Goal: Task Accomplishment & Management: Use online tool/utility

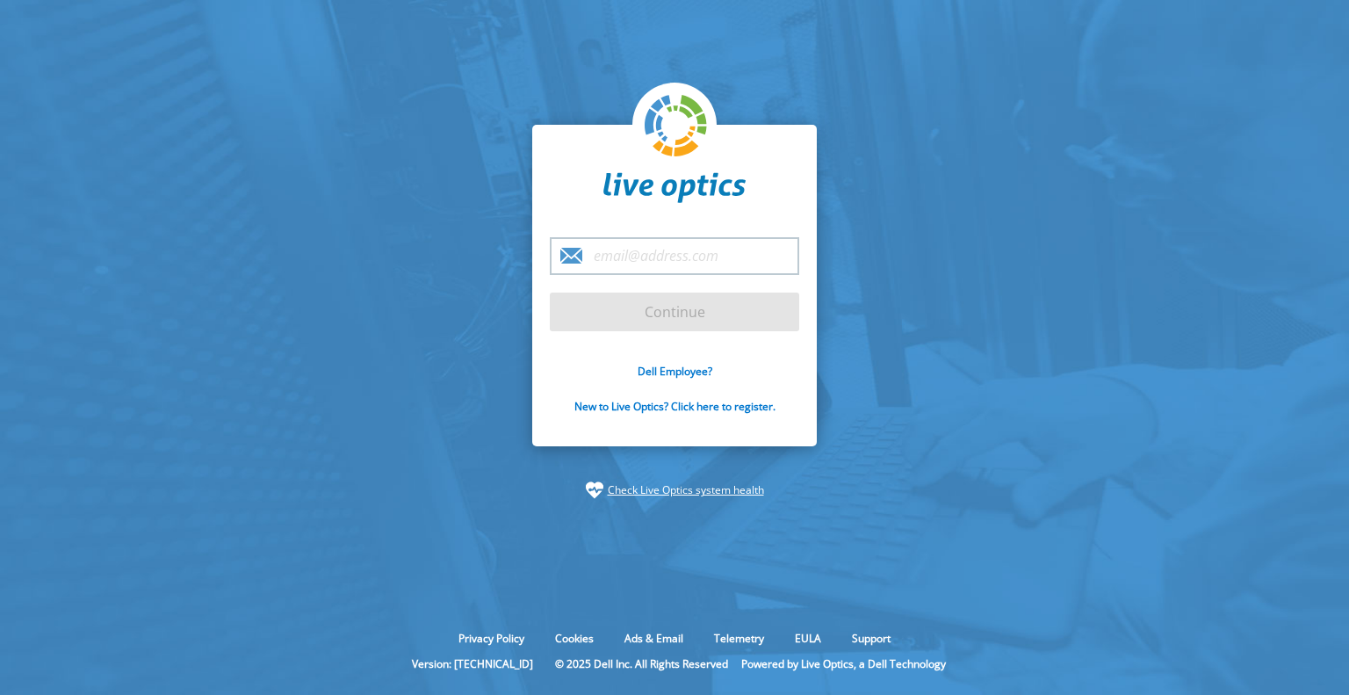
type input "duaine.phillips@haworthtompkins.com"
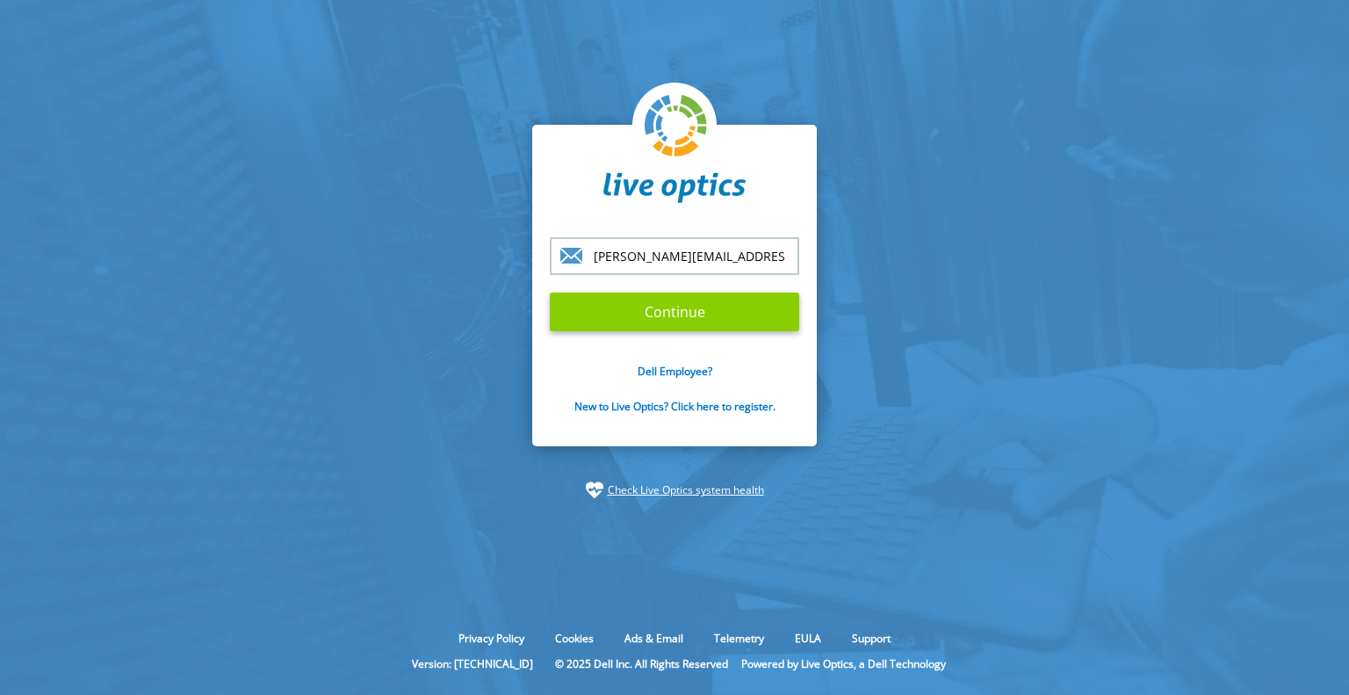
click at [664, 308] on input "Continue" at bounding box center [674, 311] width 249 height 39
click at [688, 303] on input "Continue" at bounding box center [674, 311] width 249 height 39
click at [689, 253] on input "duaine.phillips@haworthtompkins.com" at bounding box center [674, 256] width 249 height 38
click at [677, 324] on input "Continue" at bounding box center [674, 311] width 249 height 39
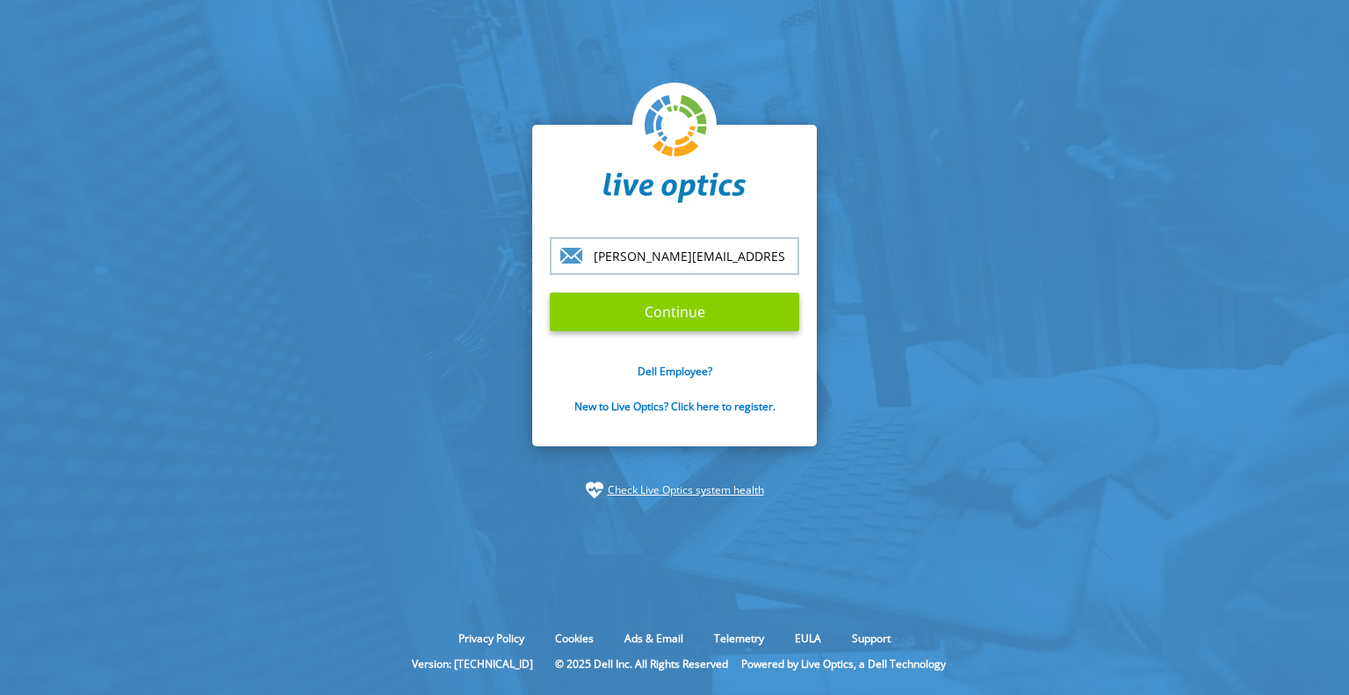
click at [677, 324] on input "Continue" at bounding box center [674, 311] width 249 height 39
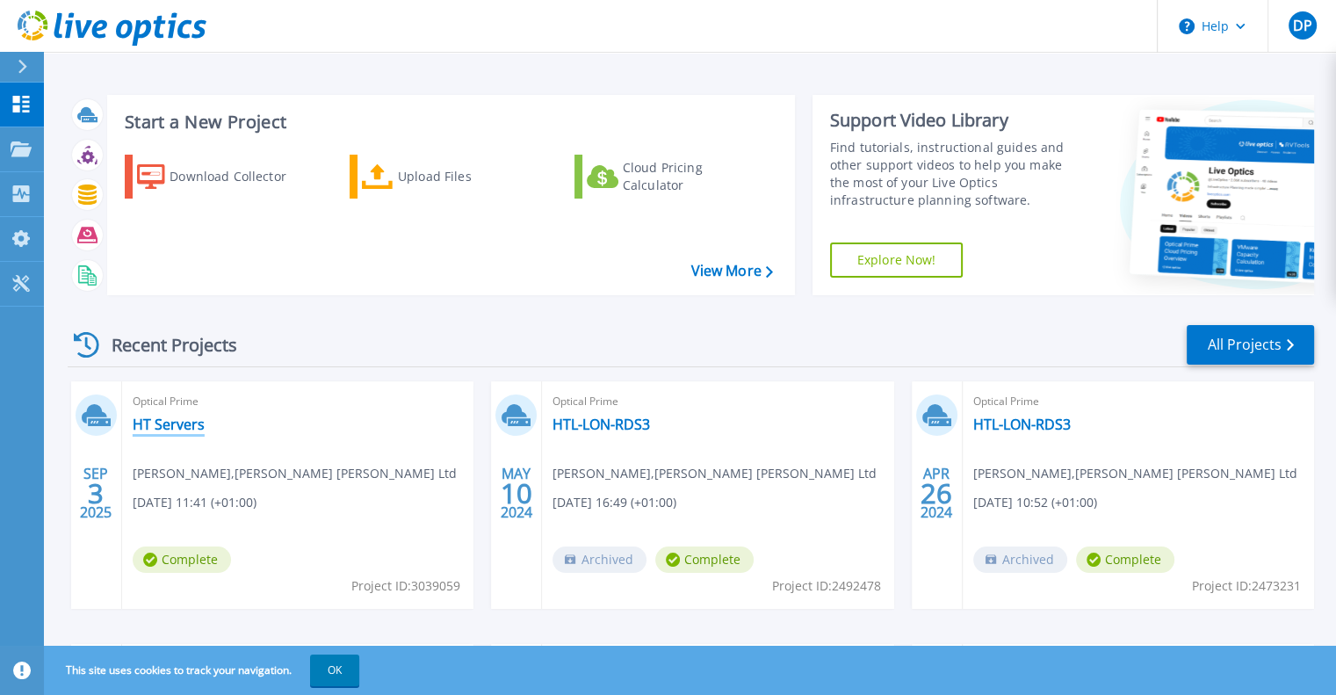
click at [159, 420] on link "HT Servers" at bounding box center [169, 424] width 72 height 18
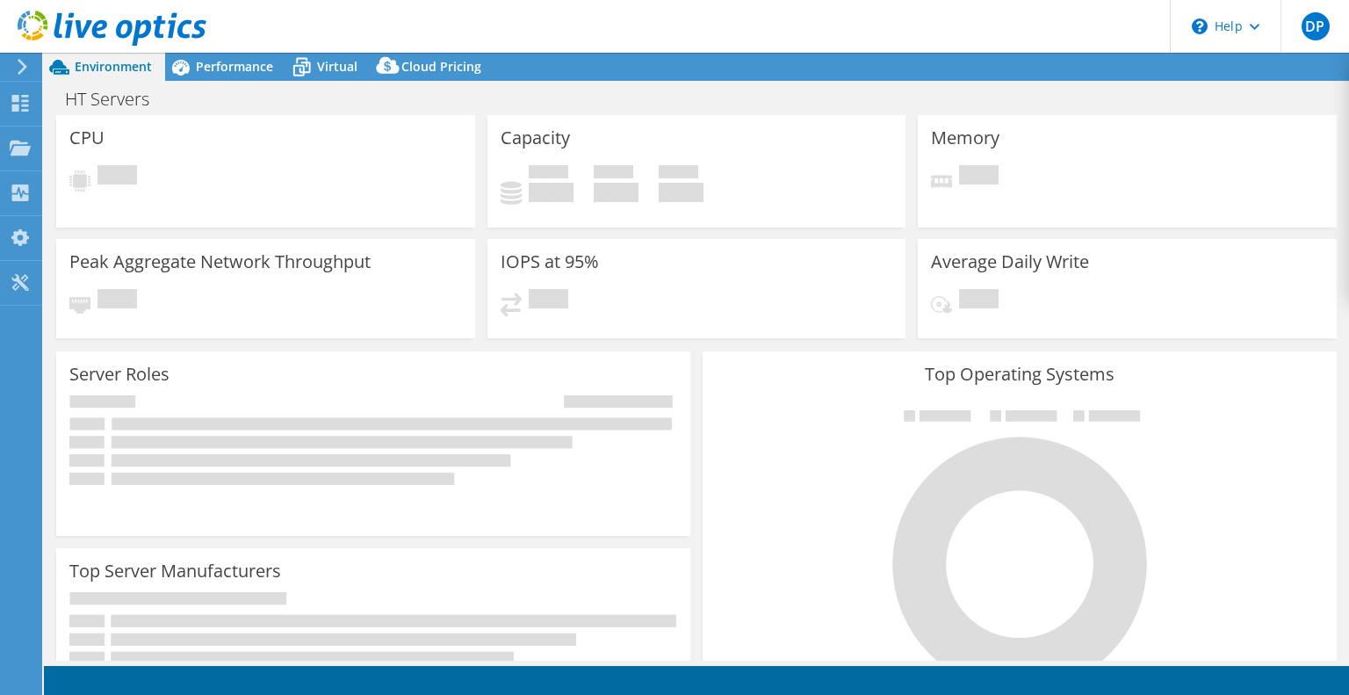
select select "USD"
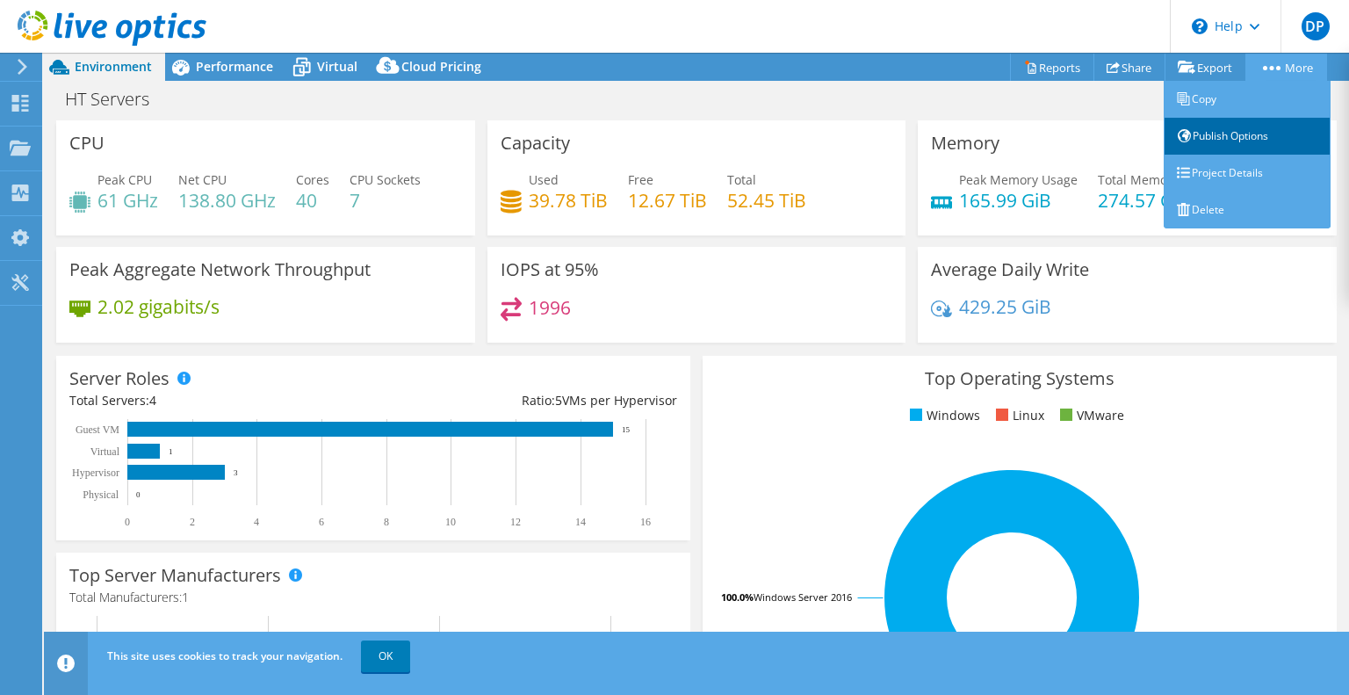
click at [1227, 139] on link "Publish Options" at bounding box center [1246, 136] width 167 height 37
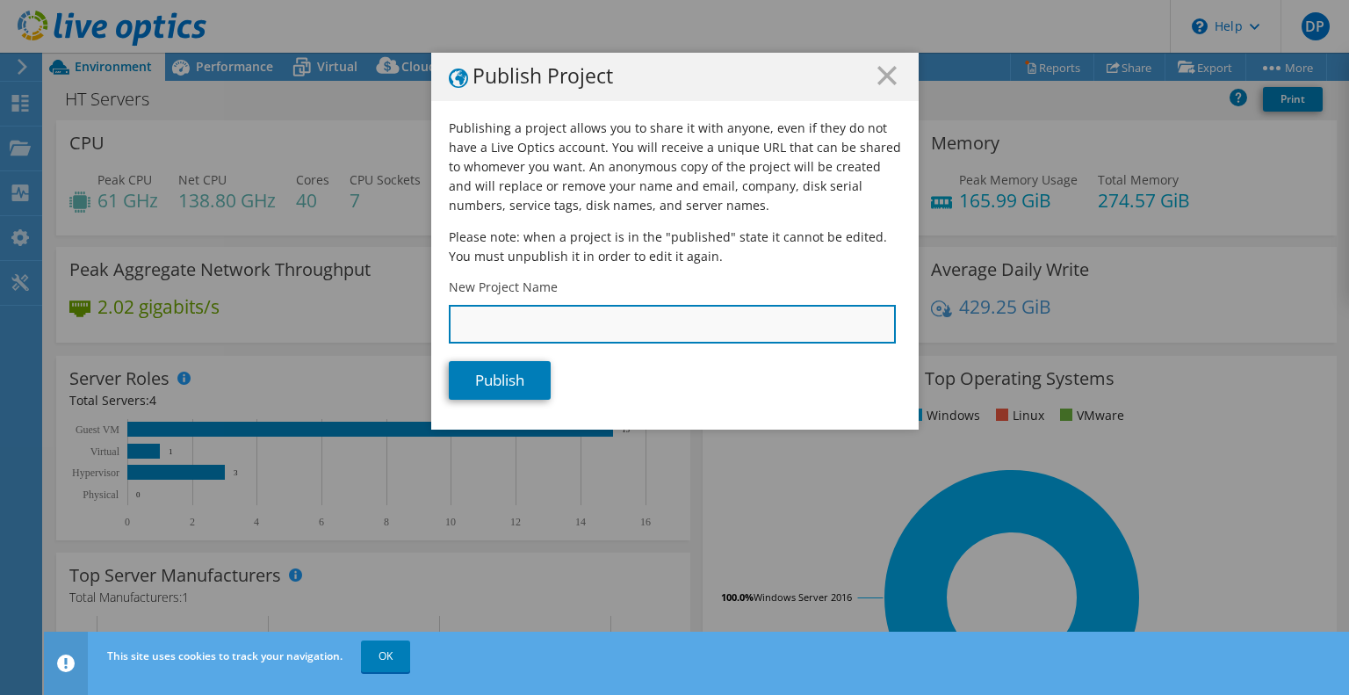
click at [609, 314] on input "New Project Name" at bounding box center [672, 324] width 447 height 39
type input "HT Servers"
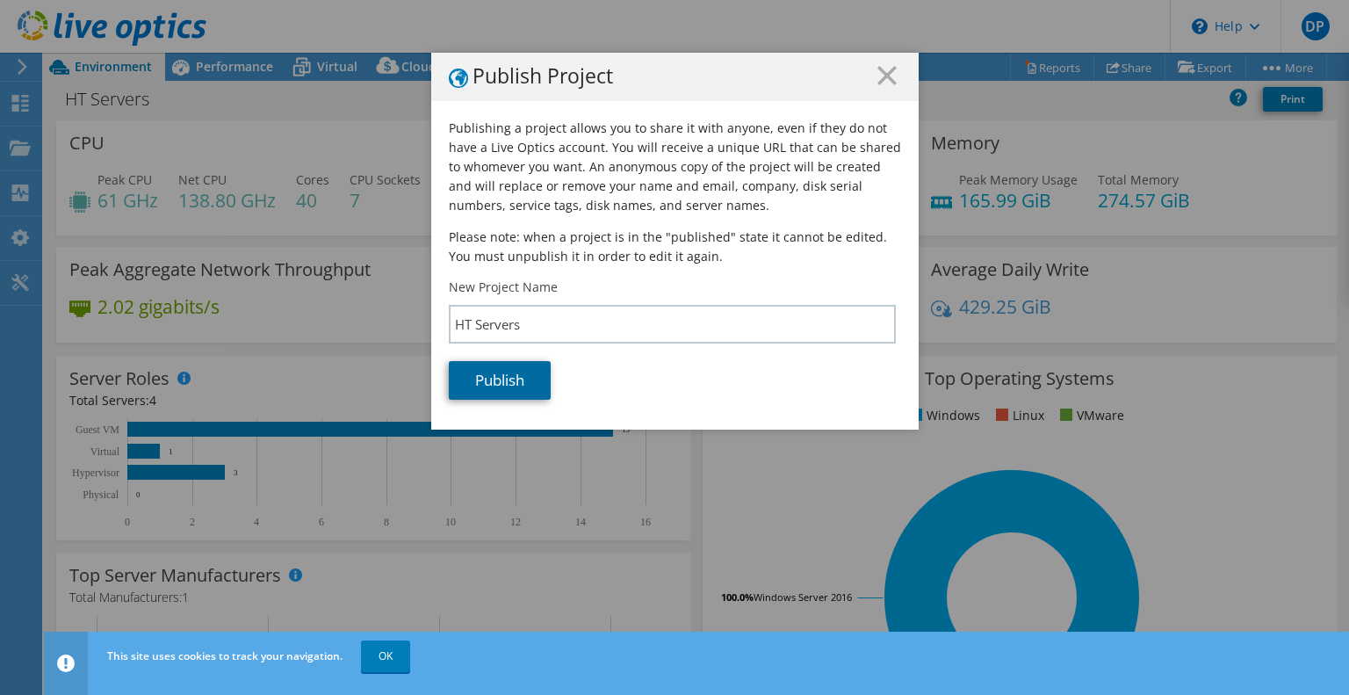
click at [498, 379] on link "Publish" at bounding box center [500, 380] width 102 height 39
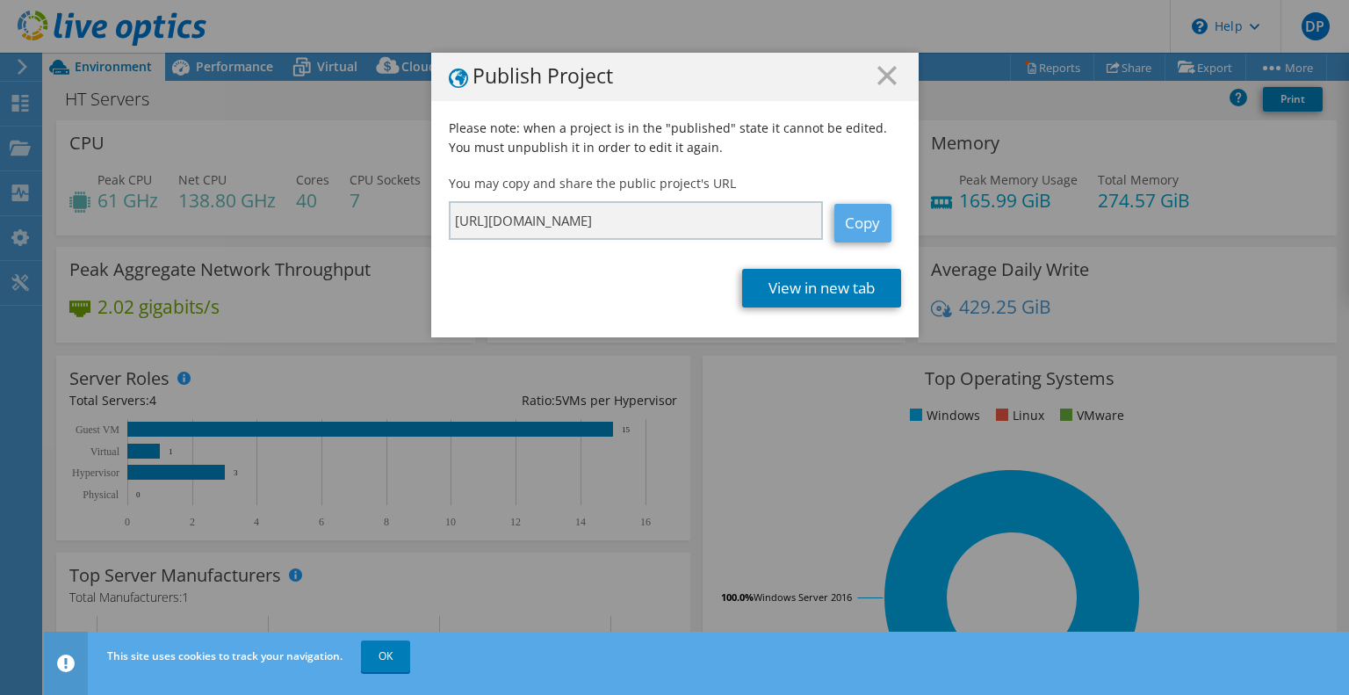
click at [850, 212] on link "Copy" at bounding box center [862, 223] width 57 height 39
click at [877, 75] on icon at bounding box center [886, 75] width 19 height 19
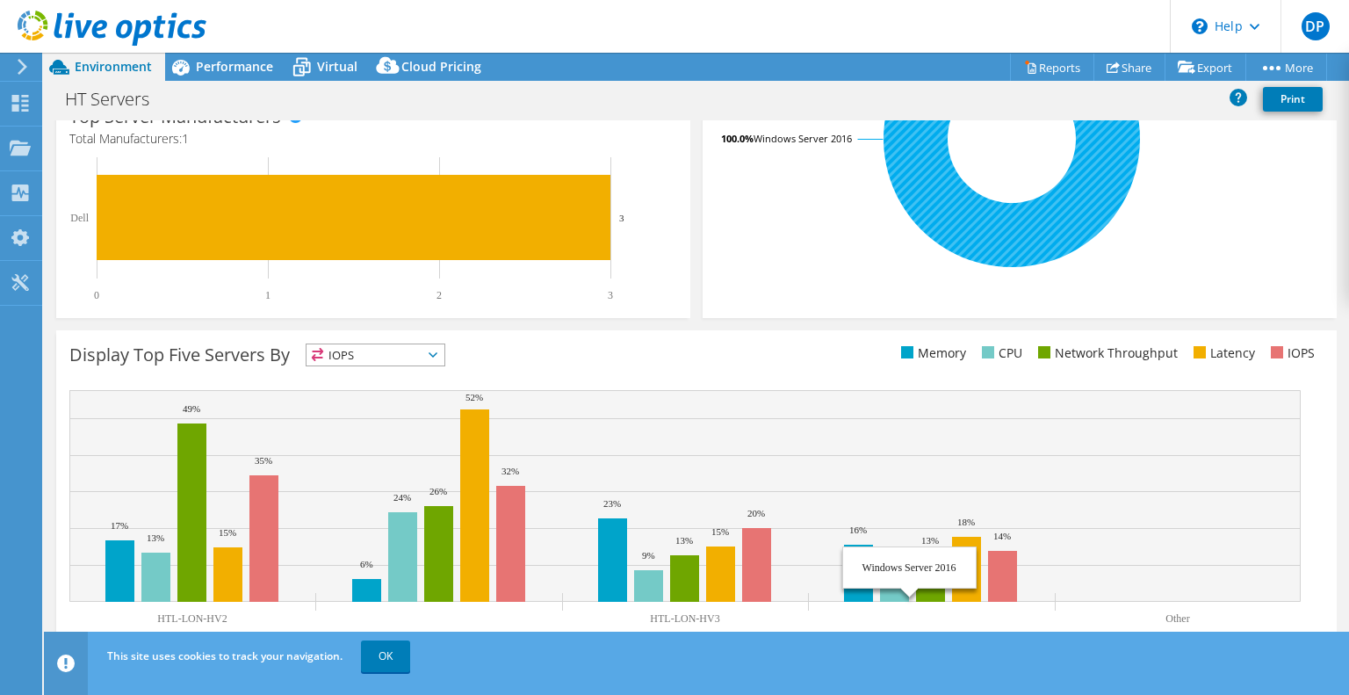
scroll to position [477, 0]
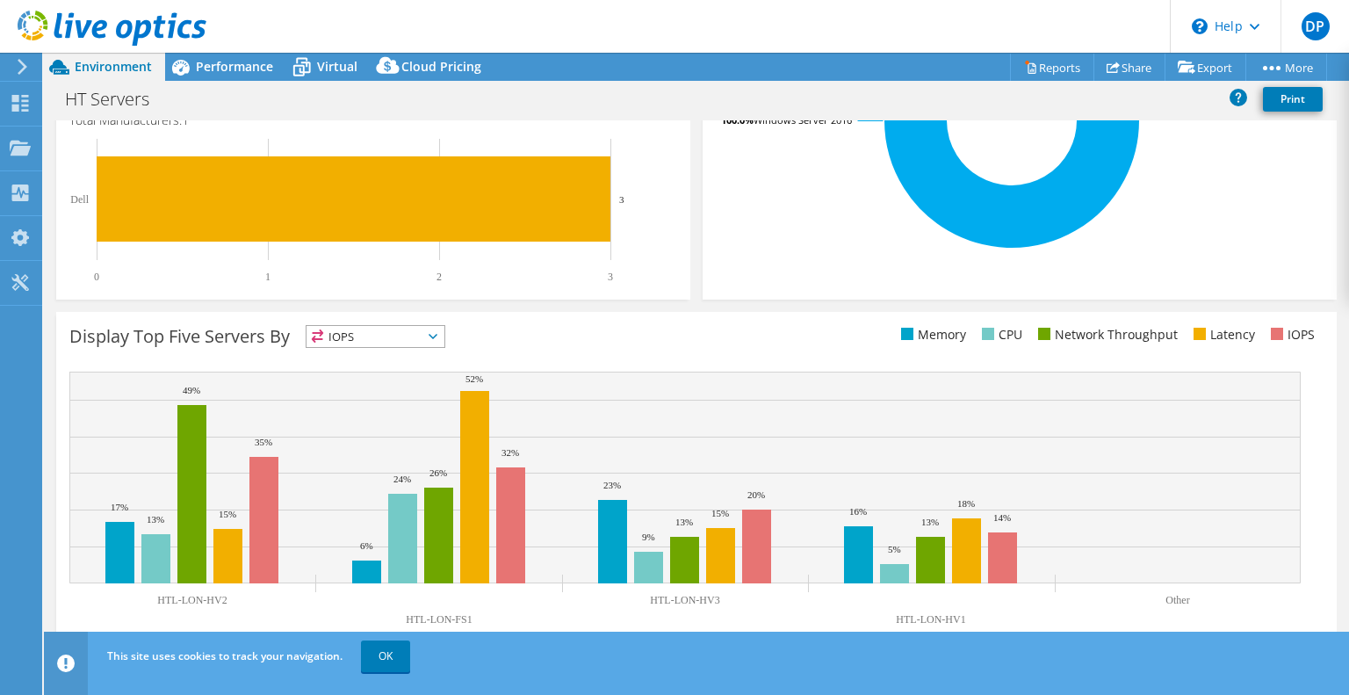
click at [383, 336] on span "IOPS" at bounding box center [375, 336] width 138 height 21
click at [355, 382] on li "Memory" at bounding box center [375, 383] width 138 height 25
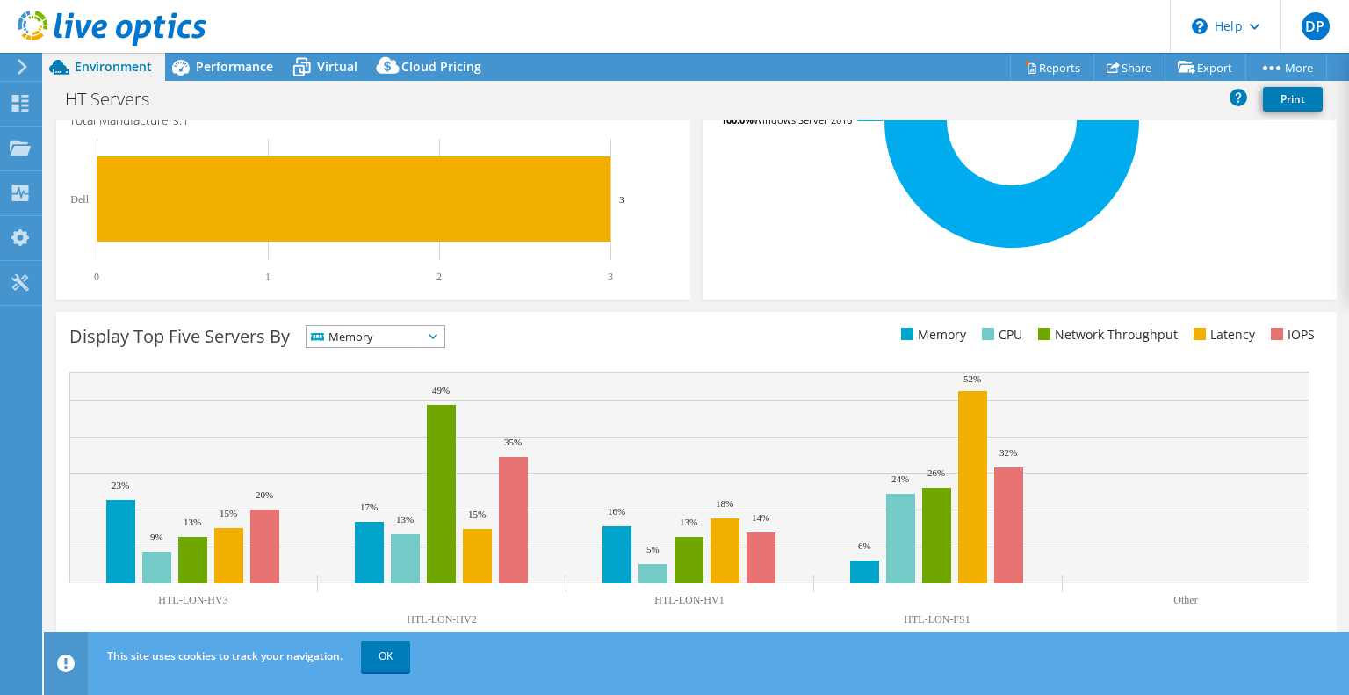
click at [393, 335] on span "Memory" at bounding box center [364, 336] width 116 height 21
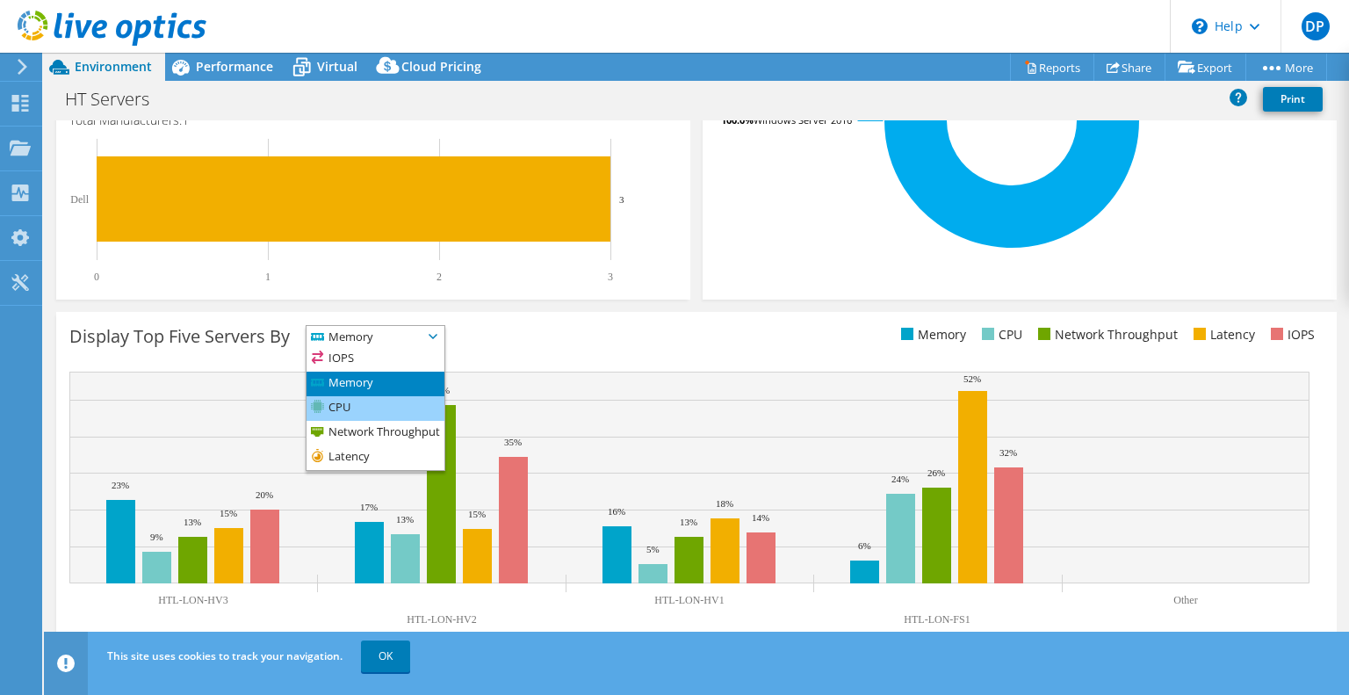
click at [378, 414] on li "CPU" at bounding box center [375, 408] width 138 height 25
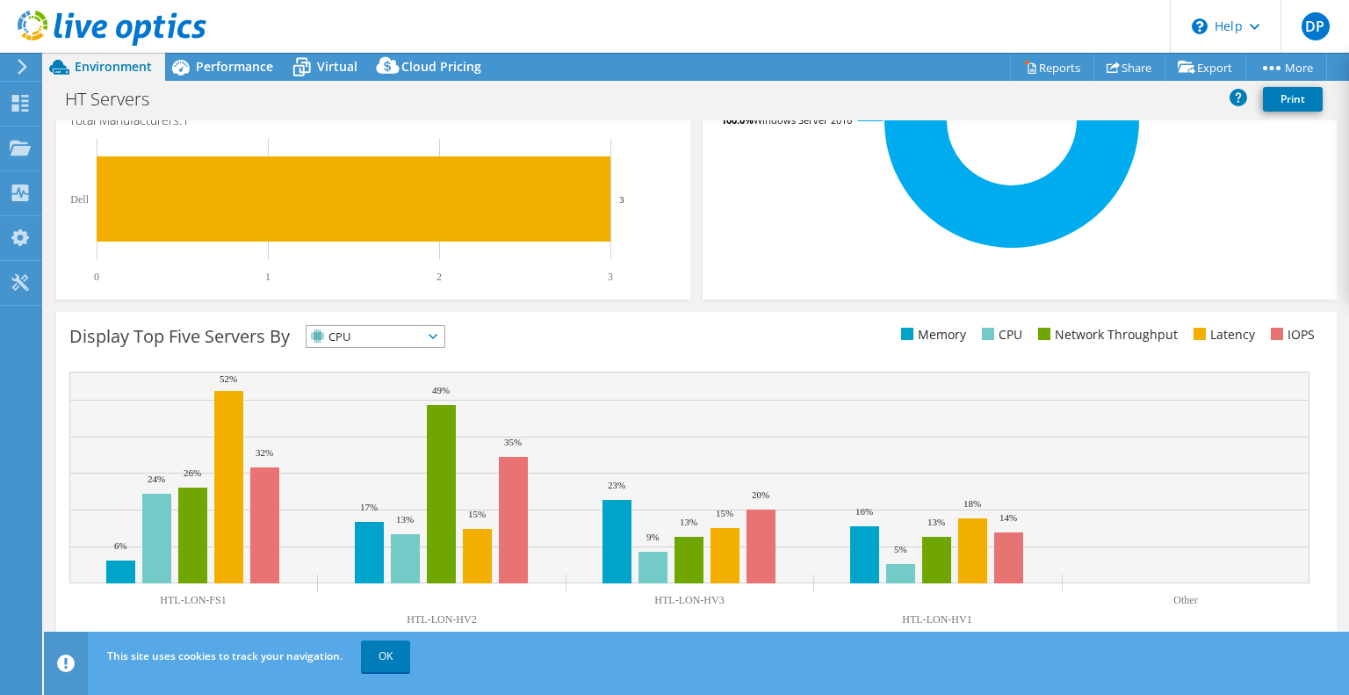
click at [378, 326] on span "CPU" at bounding box center [364, 336] width 116 height 21
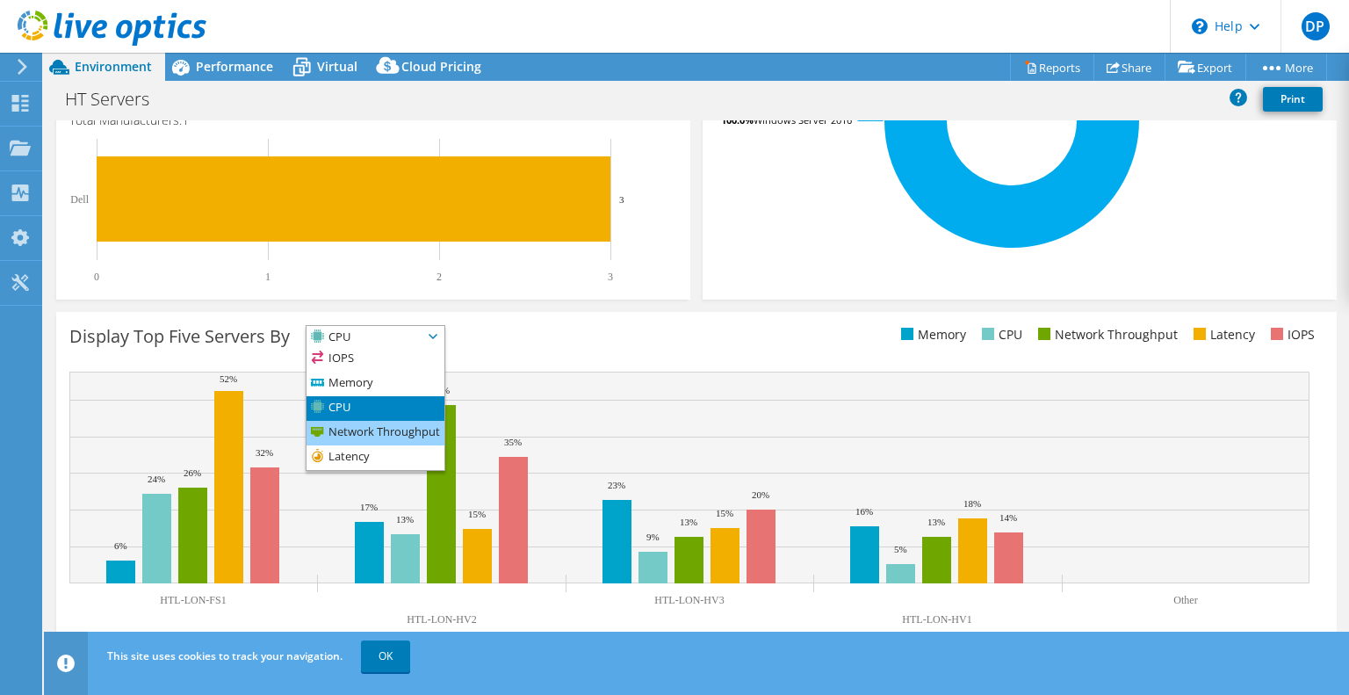
click at [376, 429] on li "Network Throughput" at bounding box center [375, 433] width 138 height 25
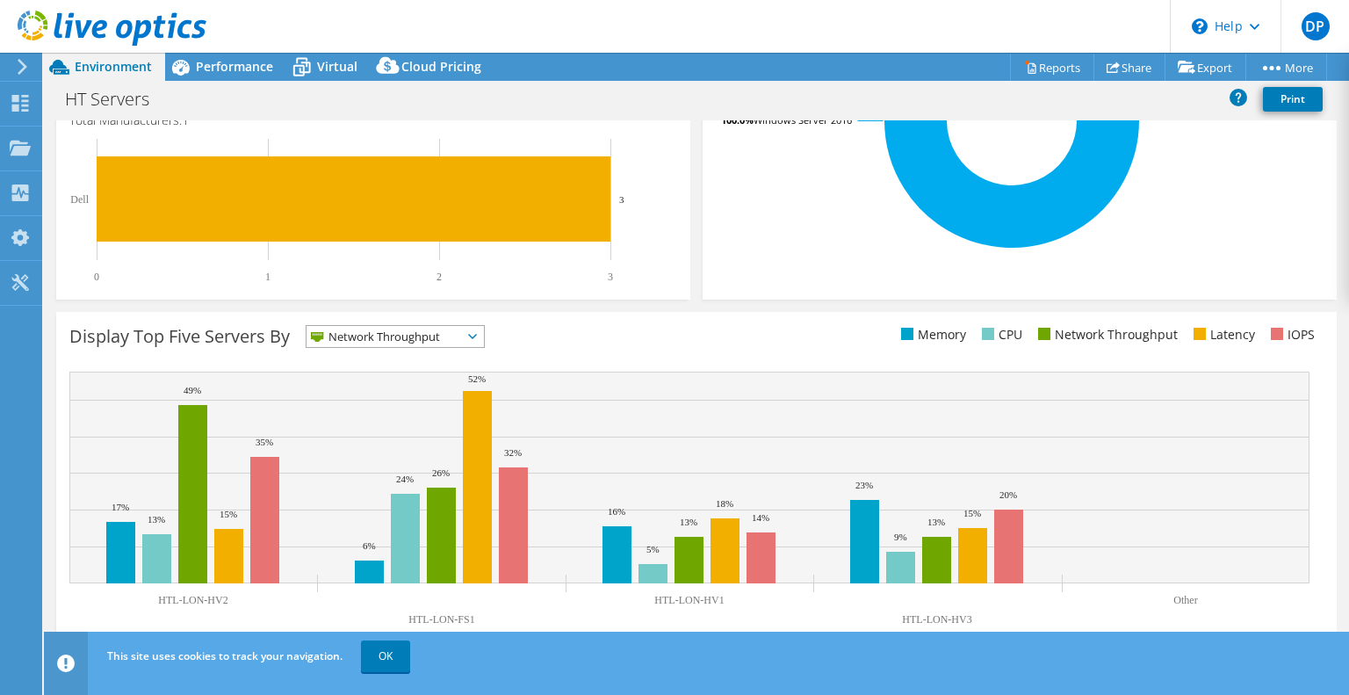
click at [378, 329] on span "Network Throughput" at bounding box center [383, 336] width 155 height 21
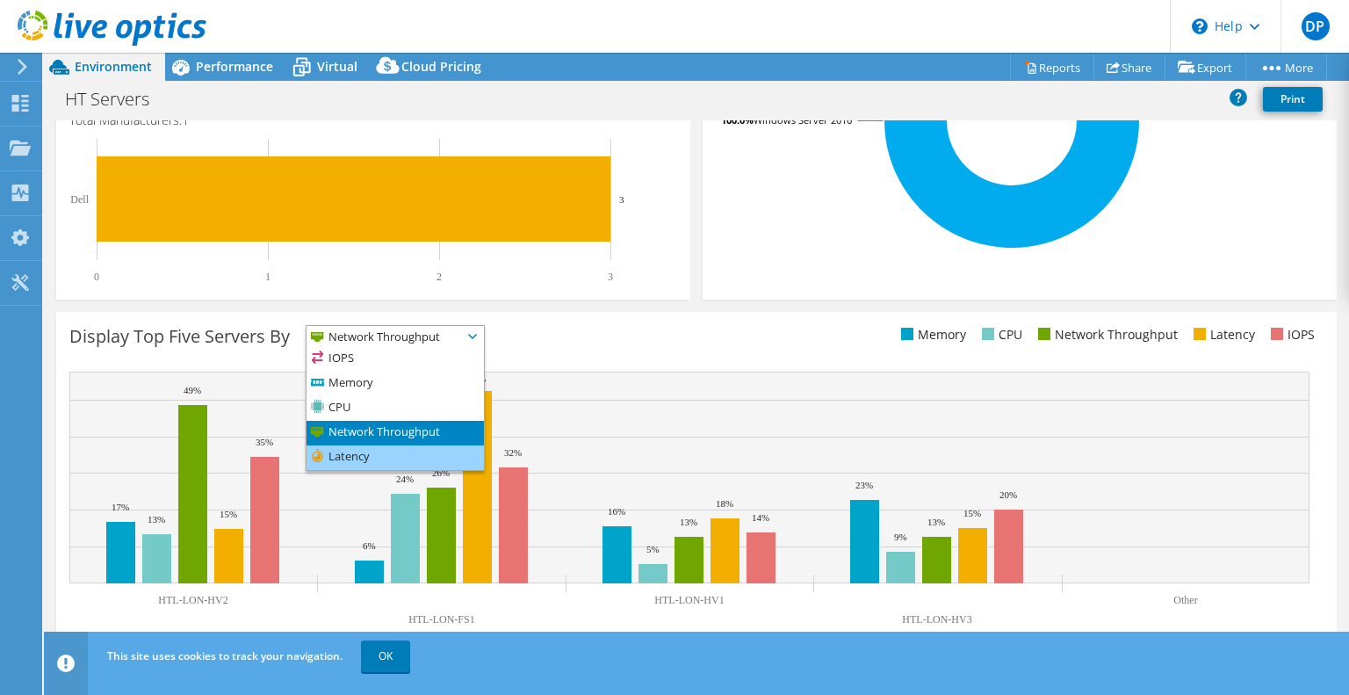
click at [364, 449] on li "Latency" at bounding box center [394, 457] width 177 height 25
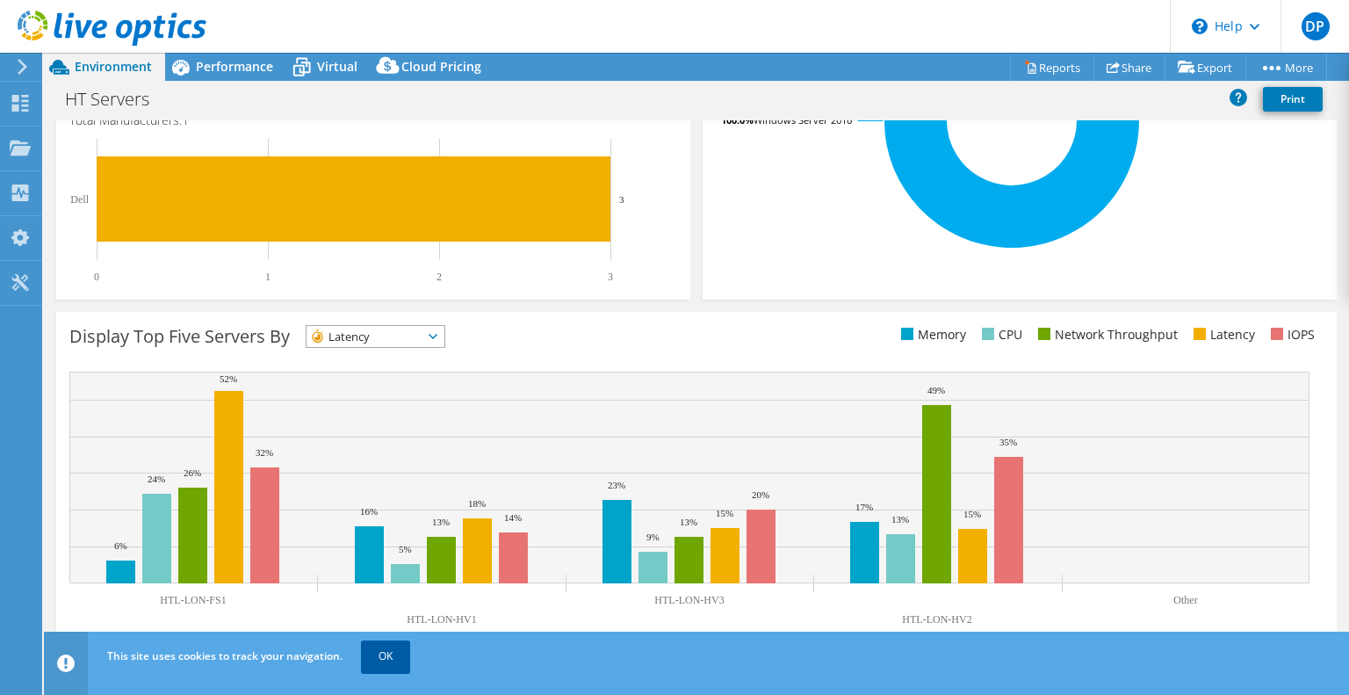
click at [382, 656] on link "OK" at bounding box center [385, 656] width 49 height 32
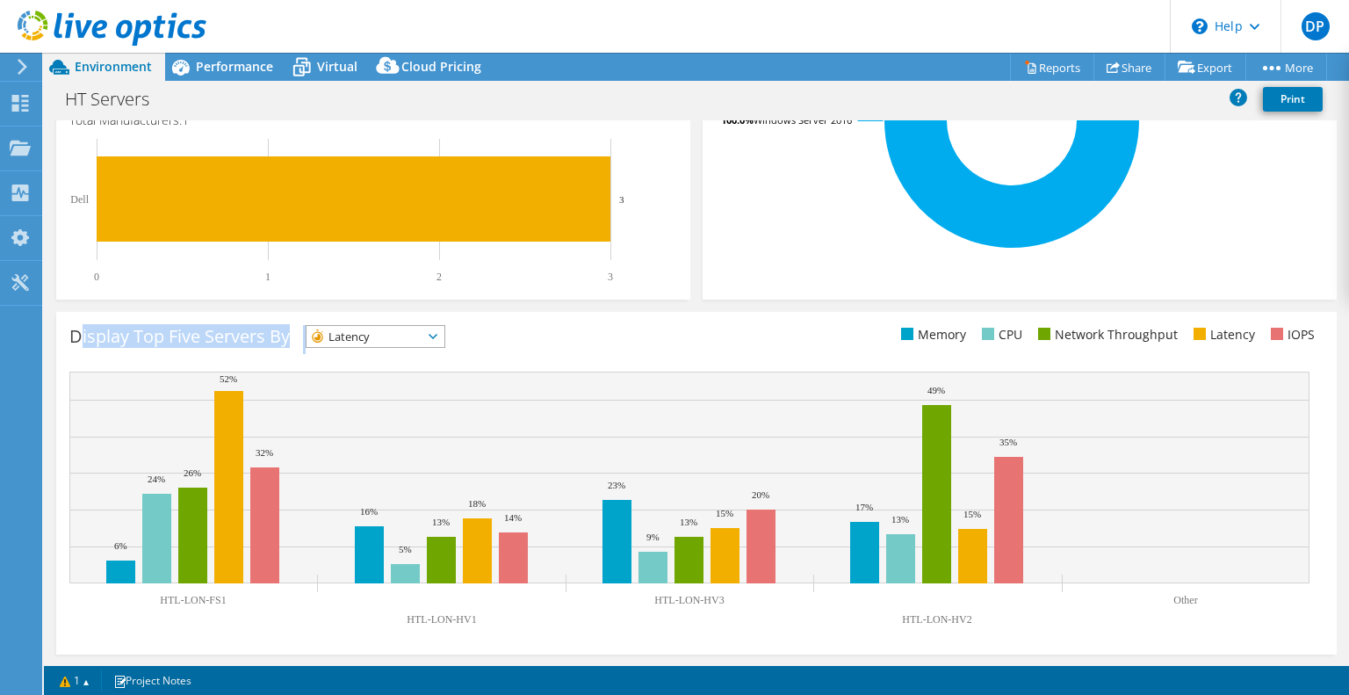
drag, startPoint x: 77, startPoint y: 340, endPoint x: 308, endPoint y: 321, distance: 231.7
click at [308, 321] on div "Display Top Five Servers By Latency IOPS" at bounding box center [696, 483] width 1280 height 342
copy div "isplay Top Five Servers By"
click at [225, 416] on rect at bounding box center [228, 487] width 29 height 192
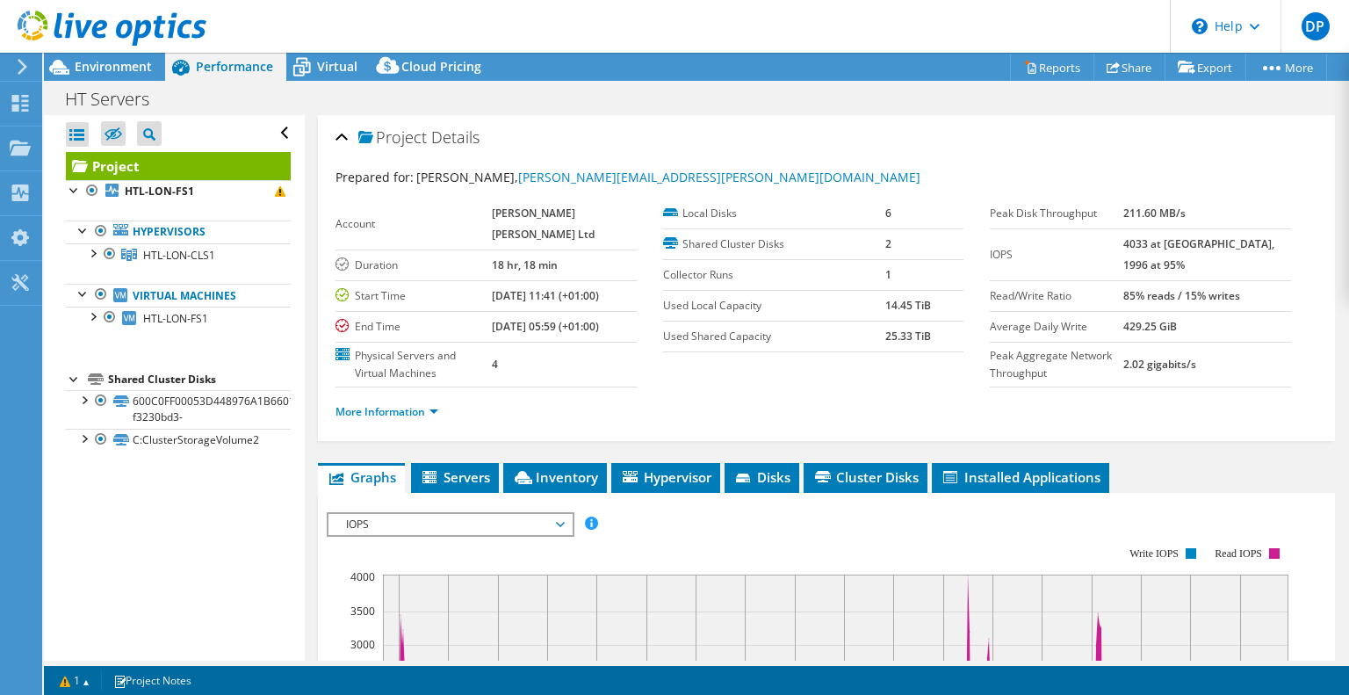
scroll to position [0, 0]
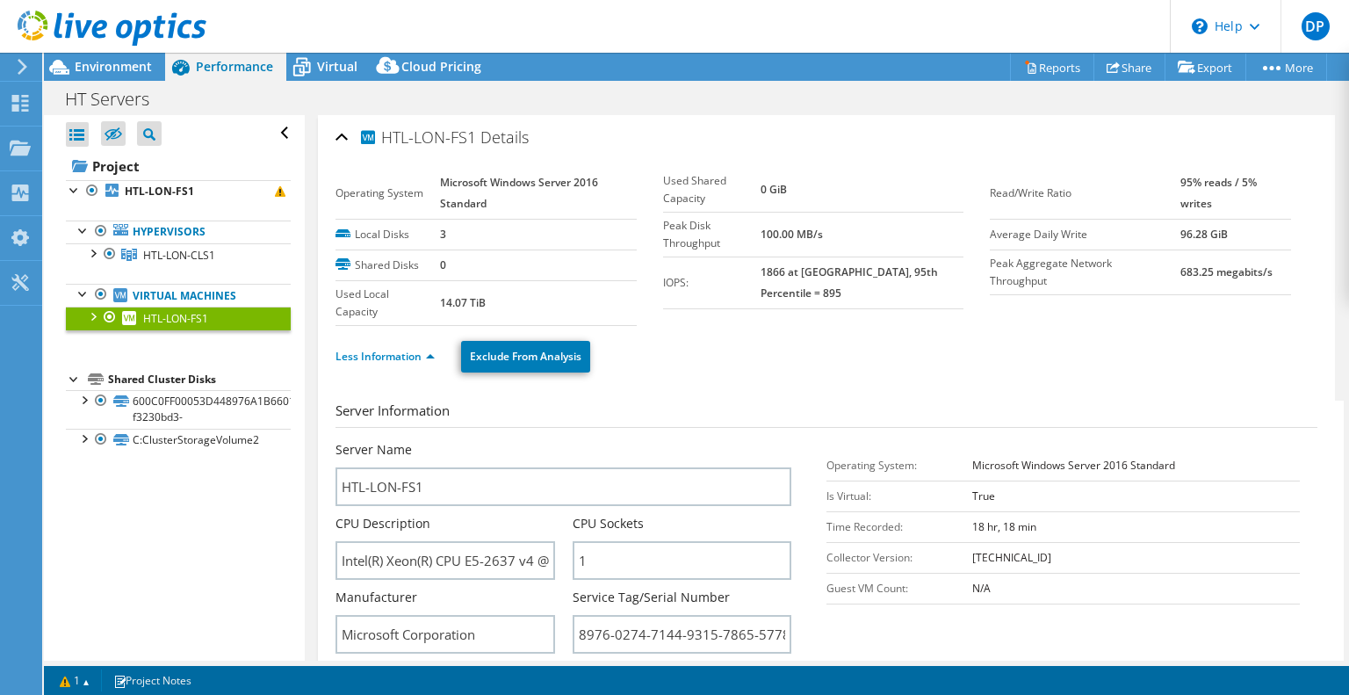
click at [256, 557] on div "Open All Close All Hide Excluded Nodes Project Tree Filter" at bounding box center [174, 387] width 260 height 545
click at [75, 192] on div at bounding box center [75, 189] width 18 height 18
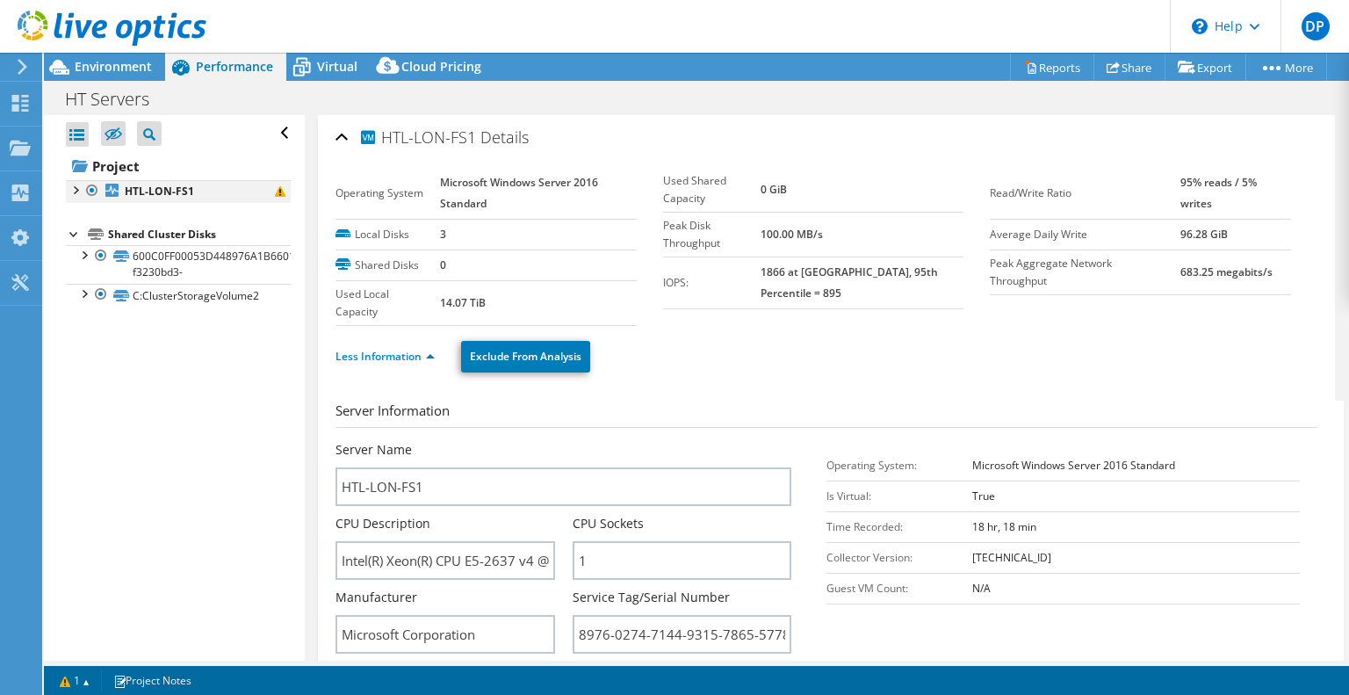
click at [75, 192] on div at bounding box center [75, 189] width 18 height 18
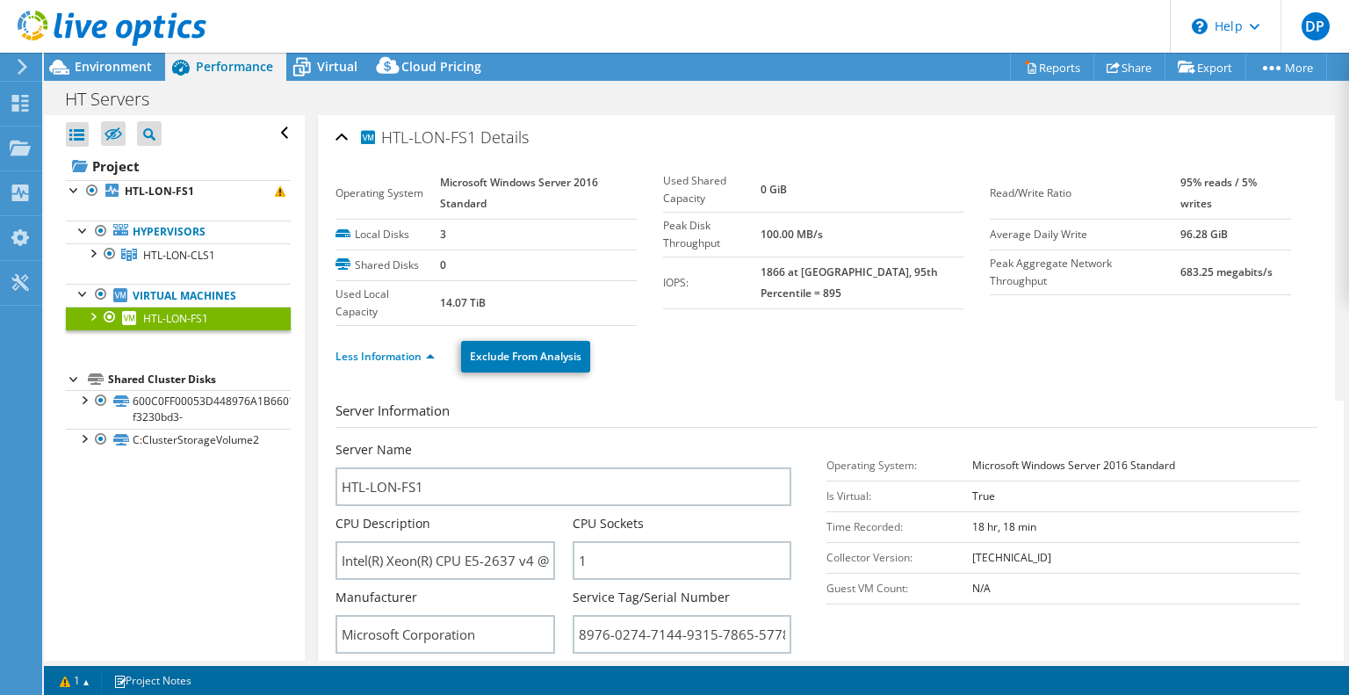
click at [736, 364] on ul "Less Information Exclude From Analysis" at bounding box center [826, 354] width 982 height 36
click at [777, 378] on div "Less Information Exclude From Analysis" at bounding box center [826, 356] width 982 height 61
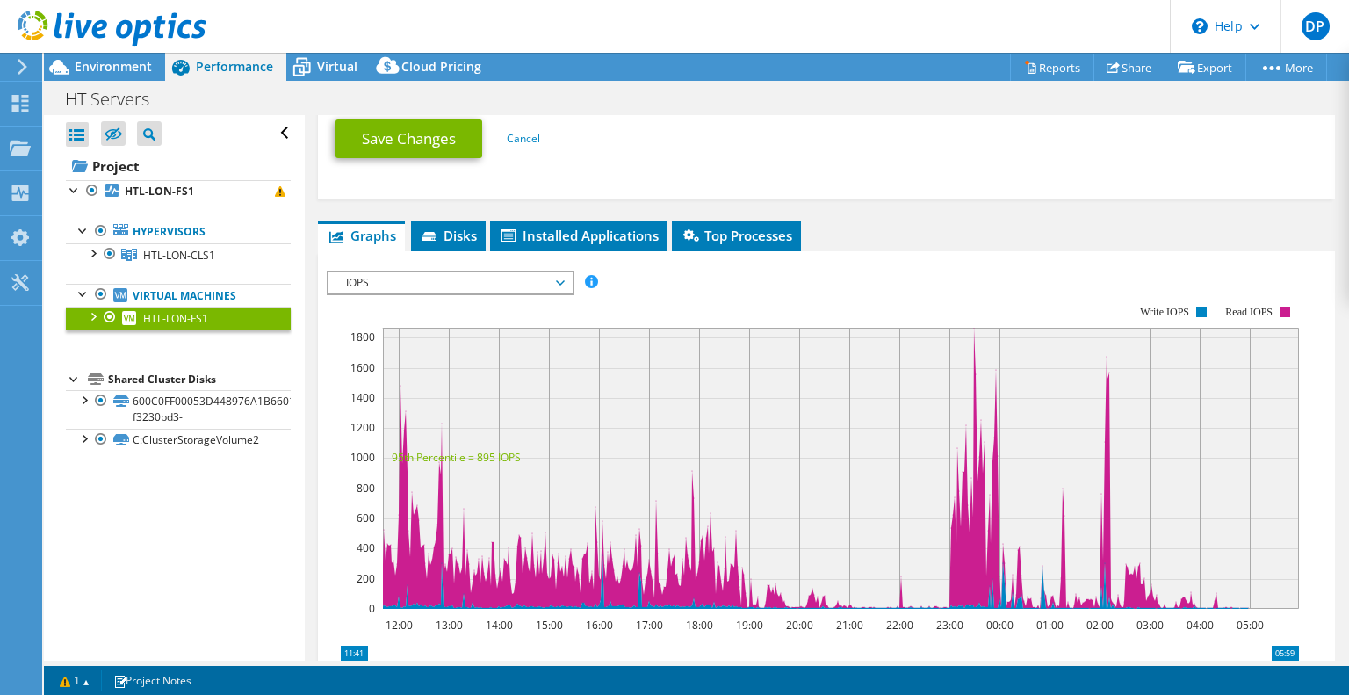
scroll to position [1015, 0]
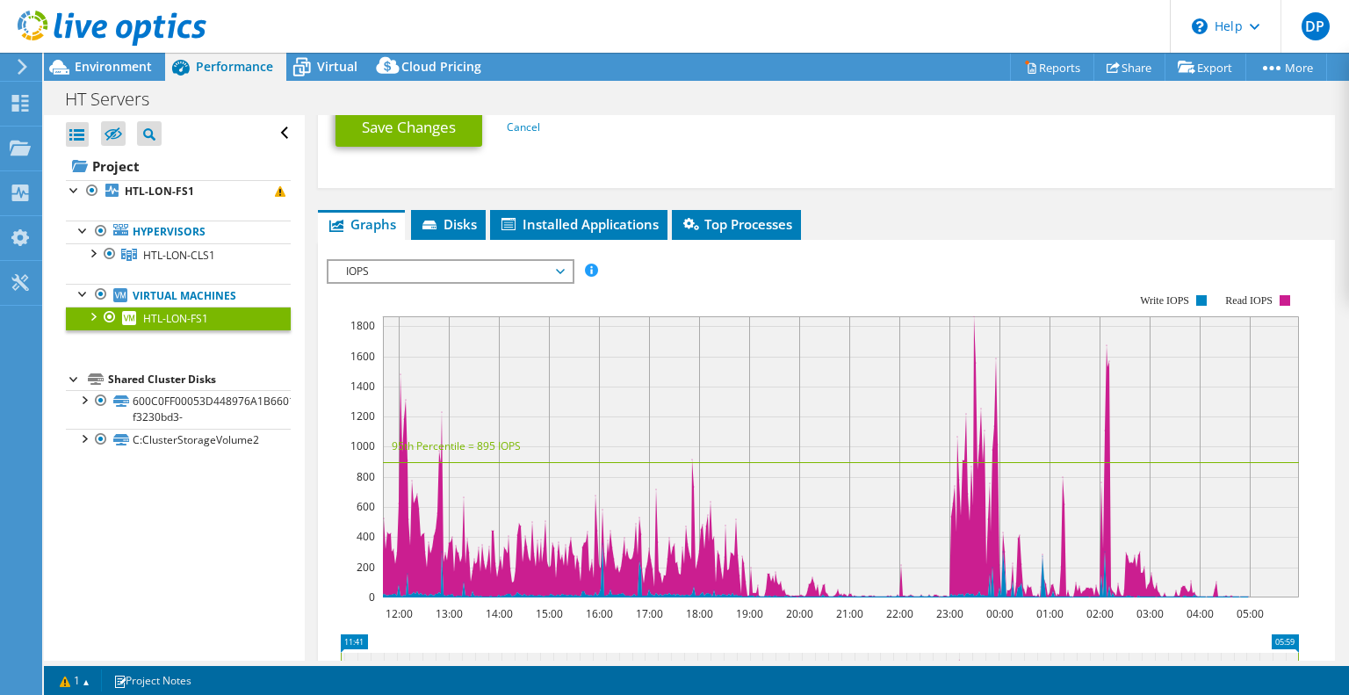
click at [560, 261] on span "IOPS" at bounding box center [450, 271] width 226 height 21
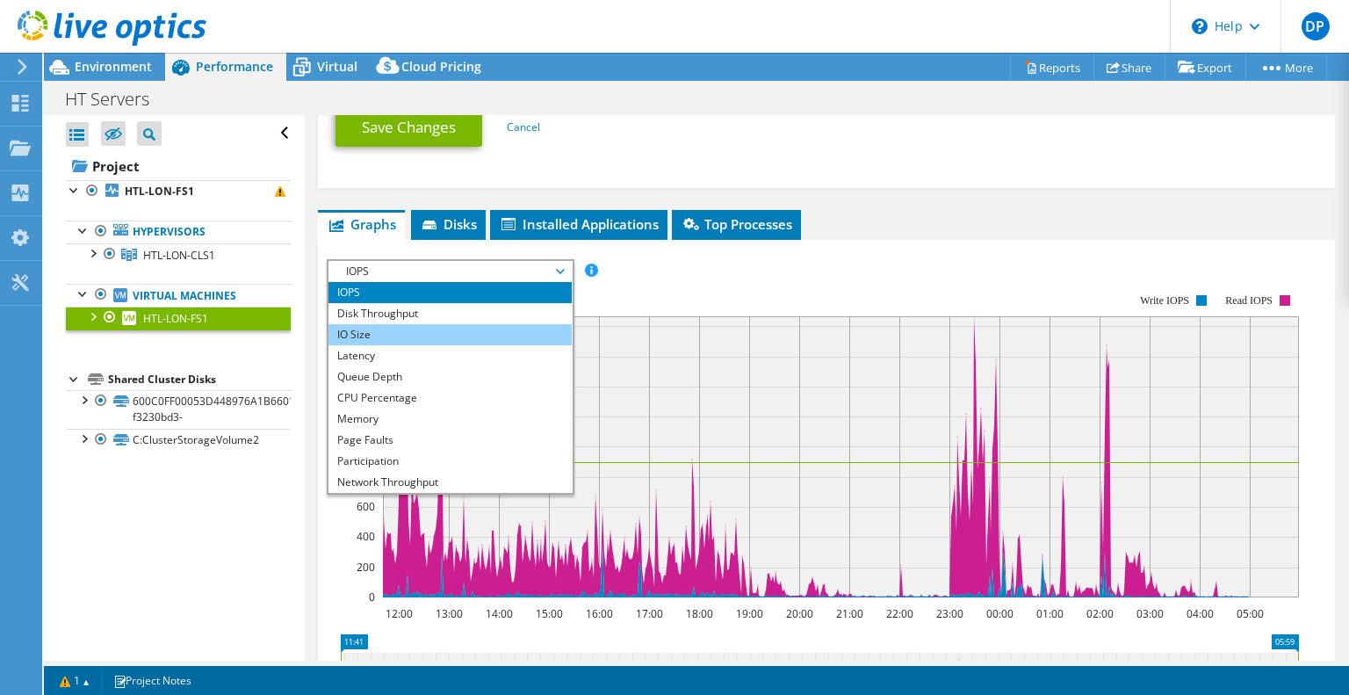
scroll to position [63, 0]
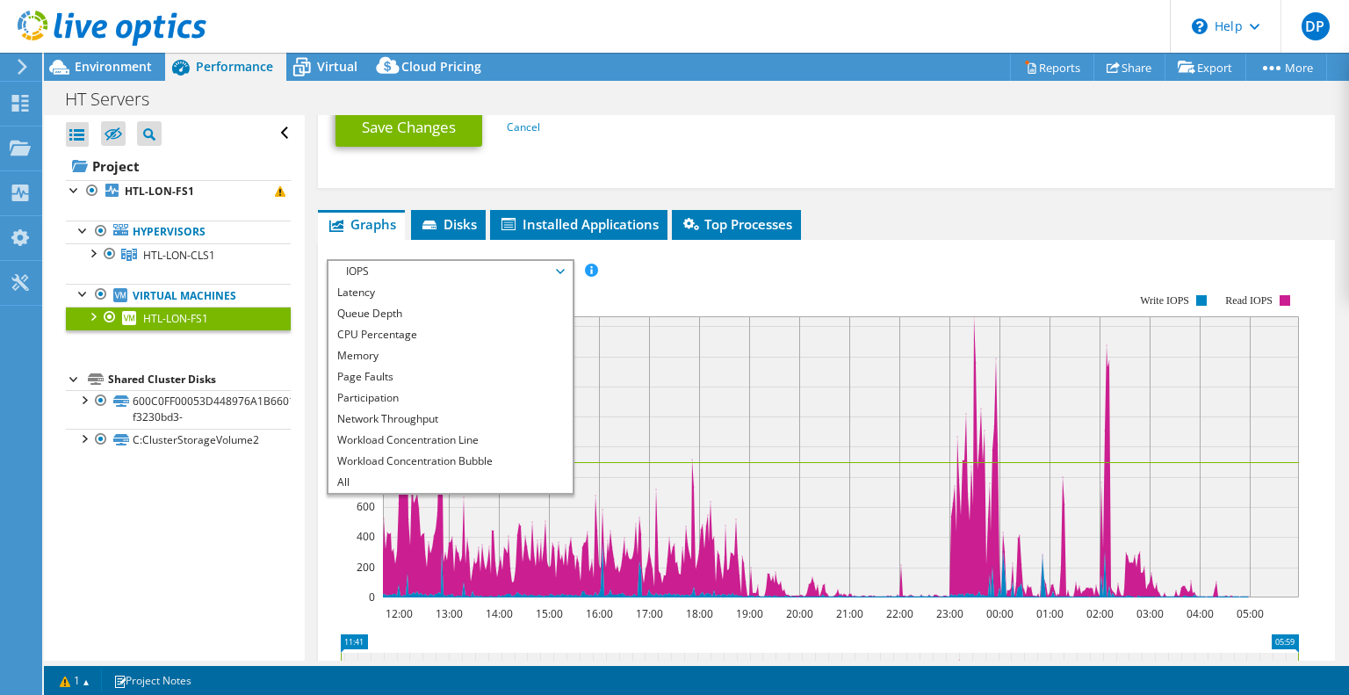
click at [898, 226] on ul "Graphs Servers Inventory Hypervisor Disks Cluster Disks Installed Applications" at bounding box center [826, 225] width 1017 height 30
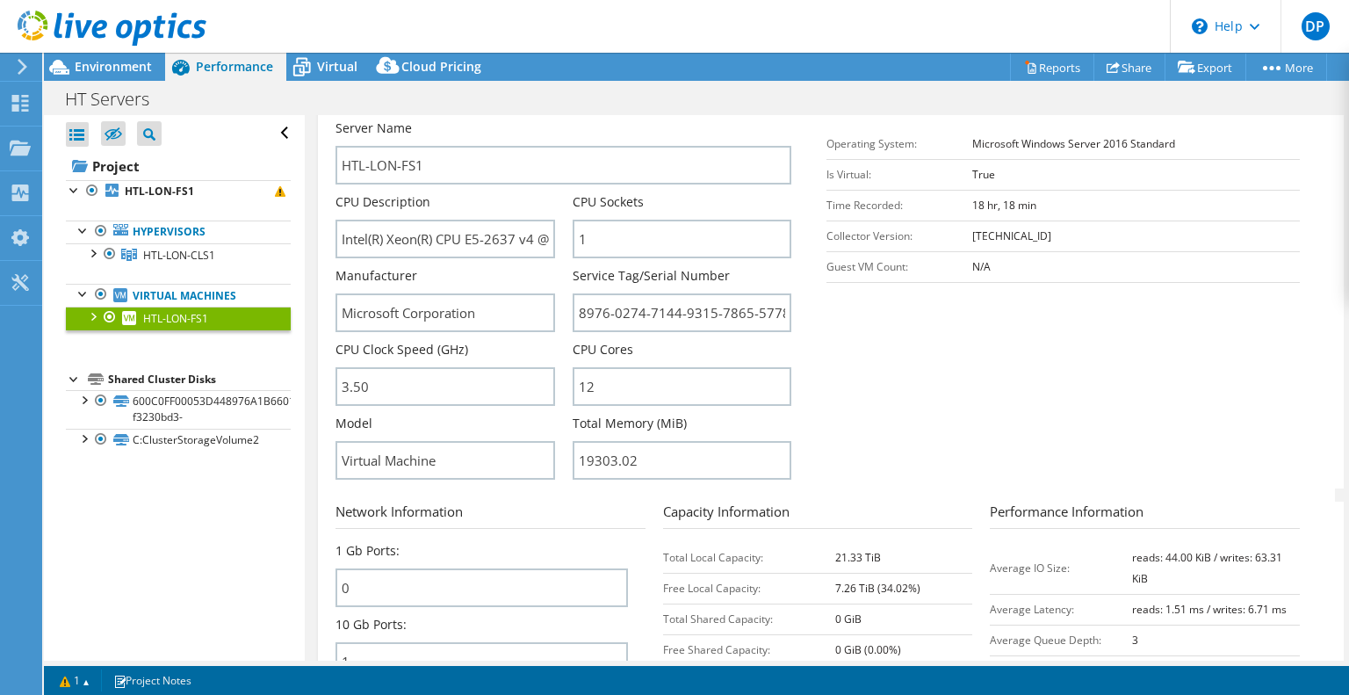
scroll to position [276, 0]
